Goal: Transaction & Acquisition: Purchase product/service

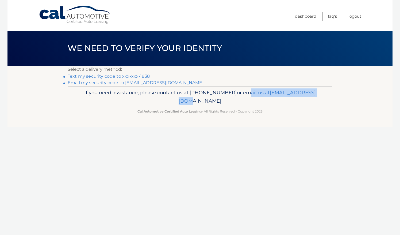
drag, startPoint x: 0, startPoint y: 0, endPoint x: 208, endPoint y: 97, distance: 229.3
click at [208, 97] on p "If you need assistance, please contact us at: 609-807-3200 or email us at Custo…" at bounding box center [200, 96] width 258 height 17
click at [110, 82] on link "**********" at bounding box center [136, 82] width 136 height 5
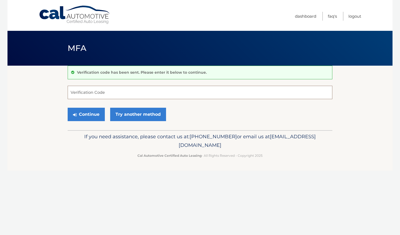
click at [104, 92] on input "Verification Code" at bounding box center [200, 92] width 265 height 13
type input "559699"
click at [91, 108] on button "Continue" at bounding box center [86, 114] width 37 height 13
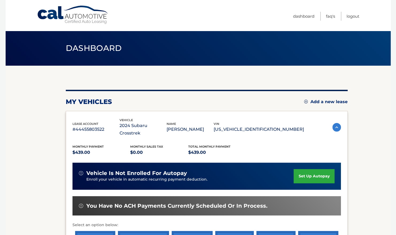
click at [350, 52] on div "Dashboard" at bounding box center [198, 48] width 385 height 35
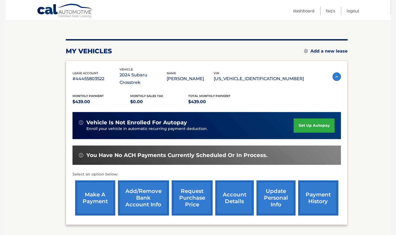
scroll to position [52, 0]
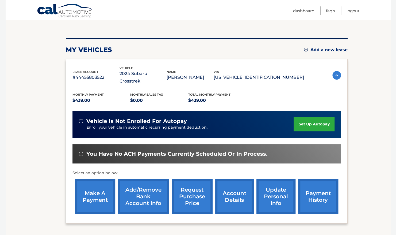
click at [95, 182] on link "make a payment" at bounding box center [95, 196] width 40 height 35
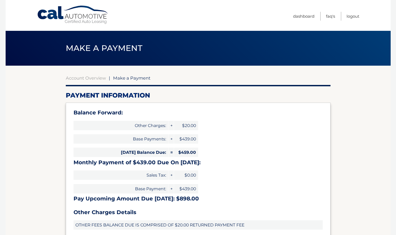
select select "MjgxM2ZiYzItZGFjYS00MjQ0LWEwNWItYjBhN2U3MThmZjZl"
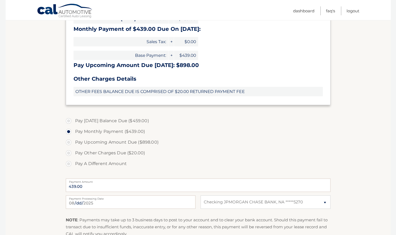
scroll to position [134, 0]
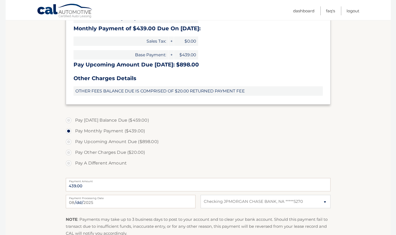
click at [70, 118] on label "Pay Today's Balance Due ($459.00)" at bounding box center [198, 120] width 265 height 11
click at [70, 118] on input "Pay Today's Balance Due ($459.00)" at bounding box center [70, 119] width 5 height 9
radio input "true"
type input "459.00"
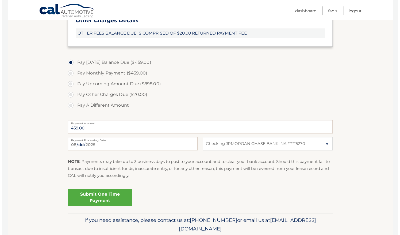
scroll to position [211, 0]
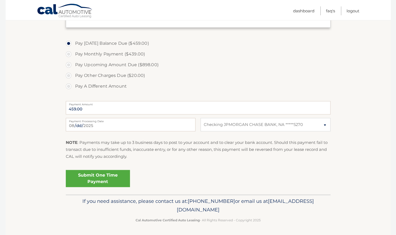
click at [91, 175] on link "Submit One Time Payment" at bounding box center [98, 178] width 64 height 17
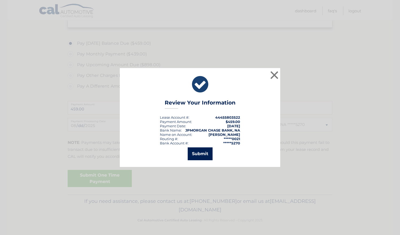
click at [207, 156] on button "Submit" at bounding box center [200, 153] width 25 height 13
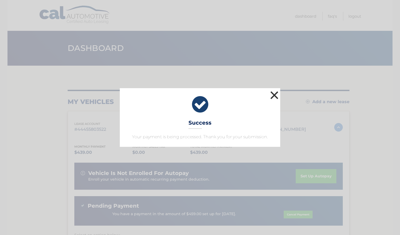
click at [274, 94] on button "×" at bounding box center [274, 95] width 11 height 11
